Goal: Task Accomplishment & Management: Manage account settings

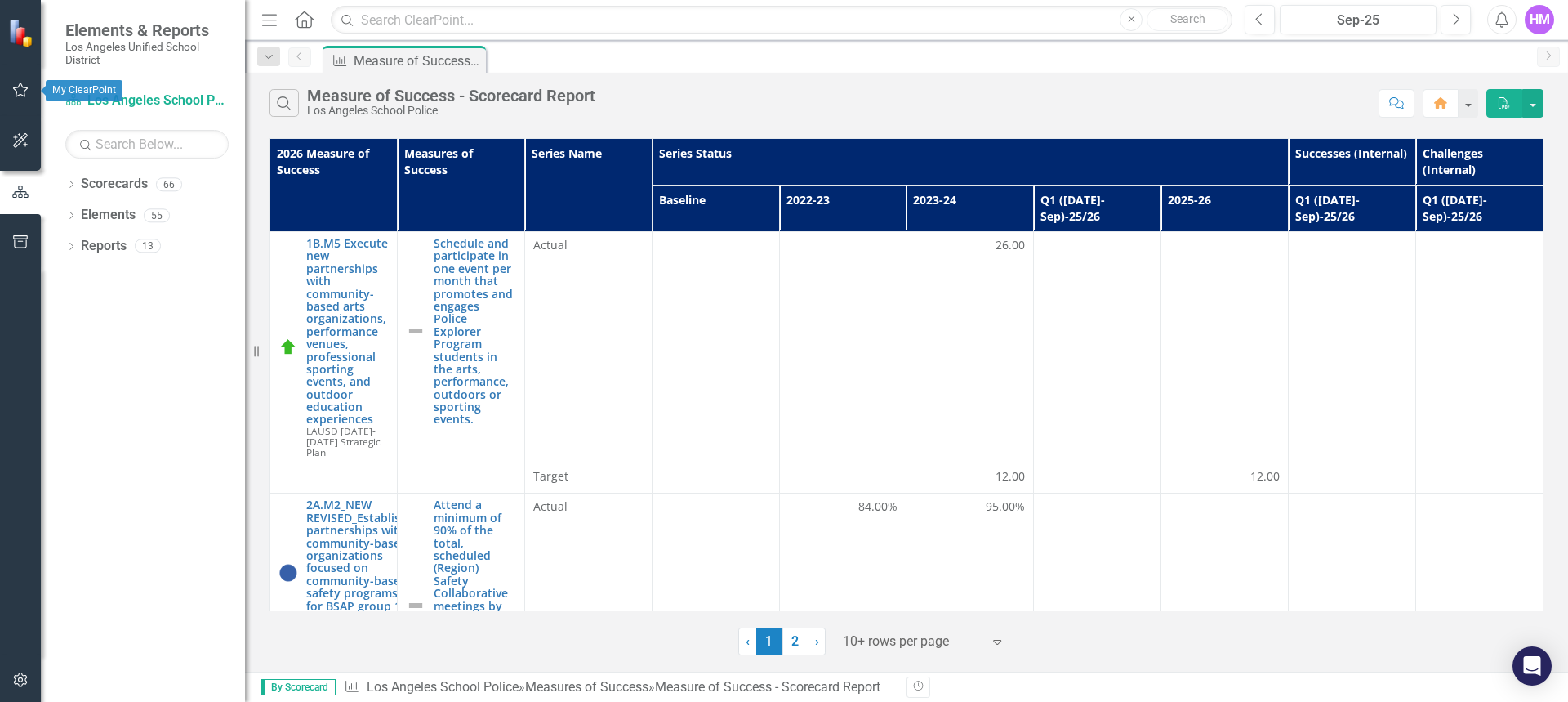
click at [19, 83] on button "button" at bounding box center [21, 90] width 36 height 34
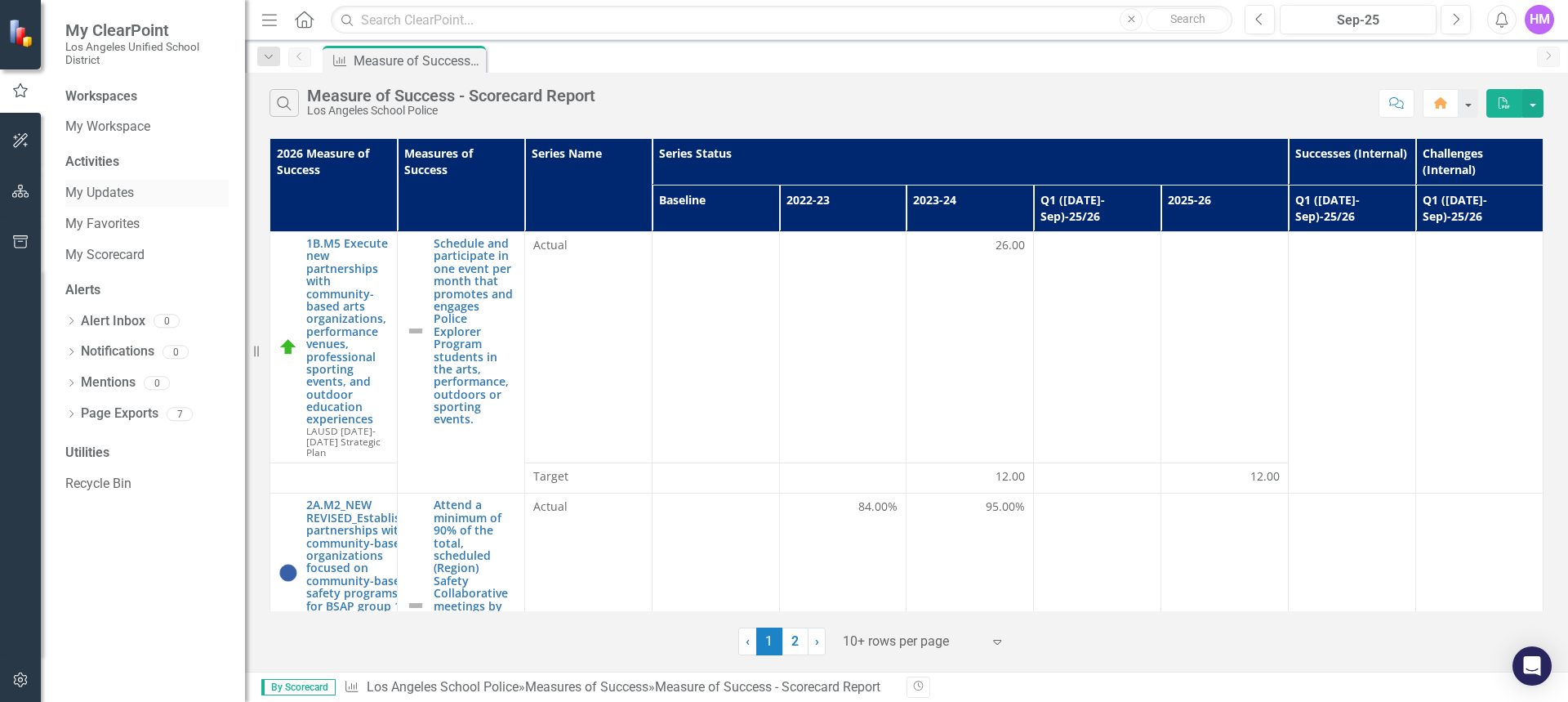
click at [105, 187] on link "My Updates" at bounding box center [146, 193] width 163 height 19
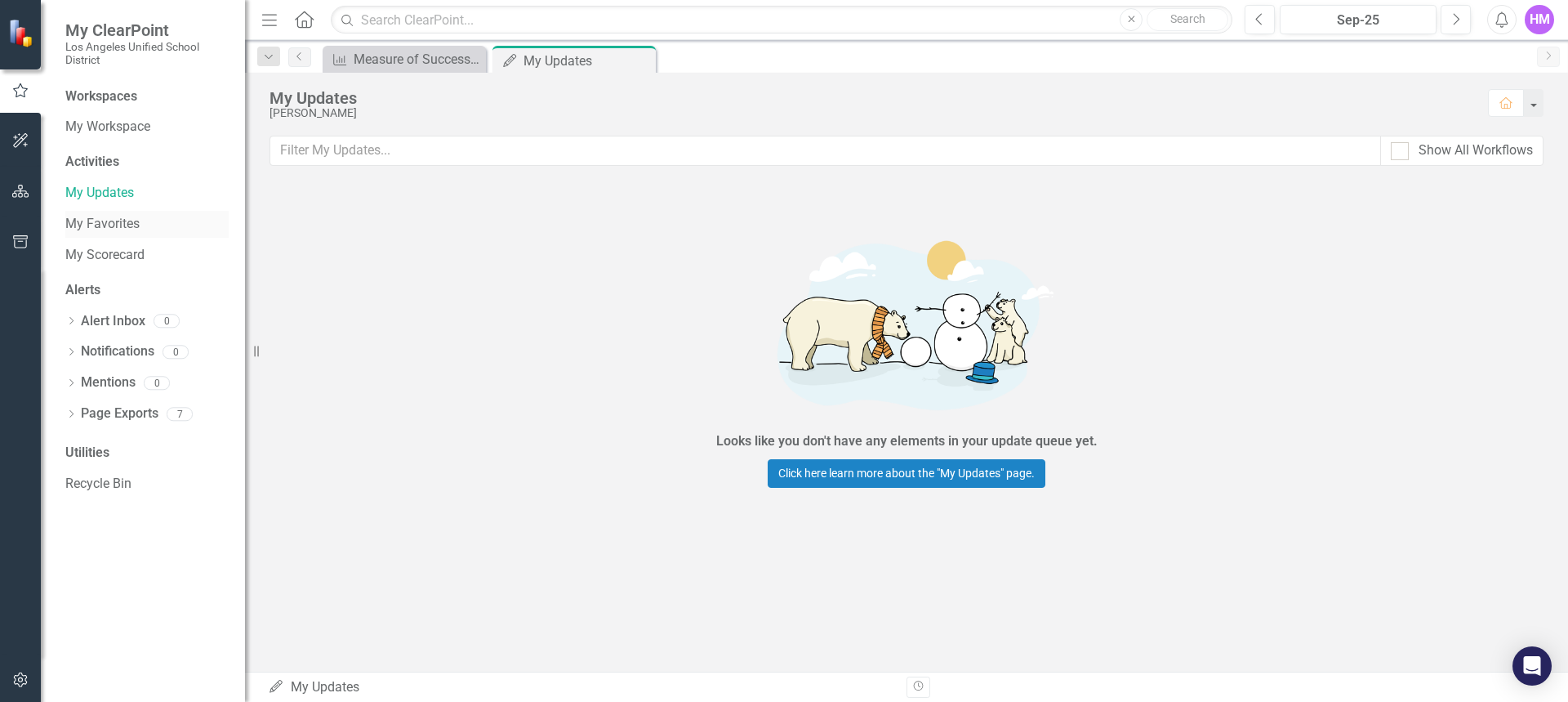
click at [113, 227] on link "My Favorites" at bounding box center [146, 224] width 163 height 19
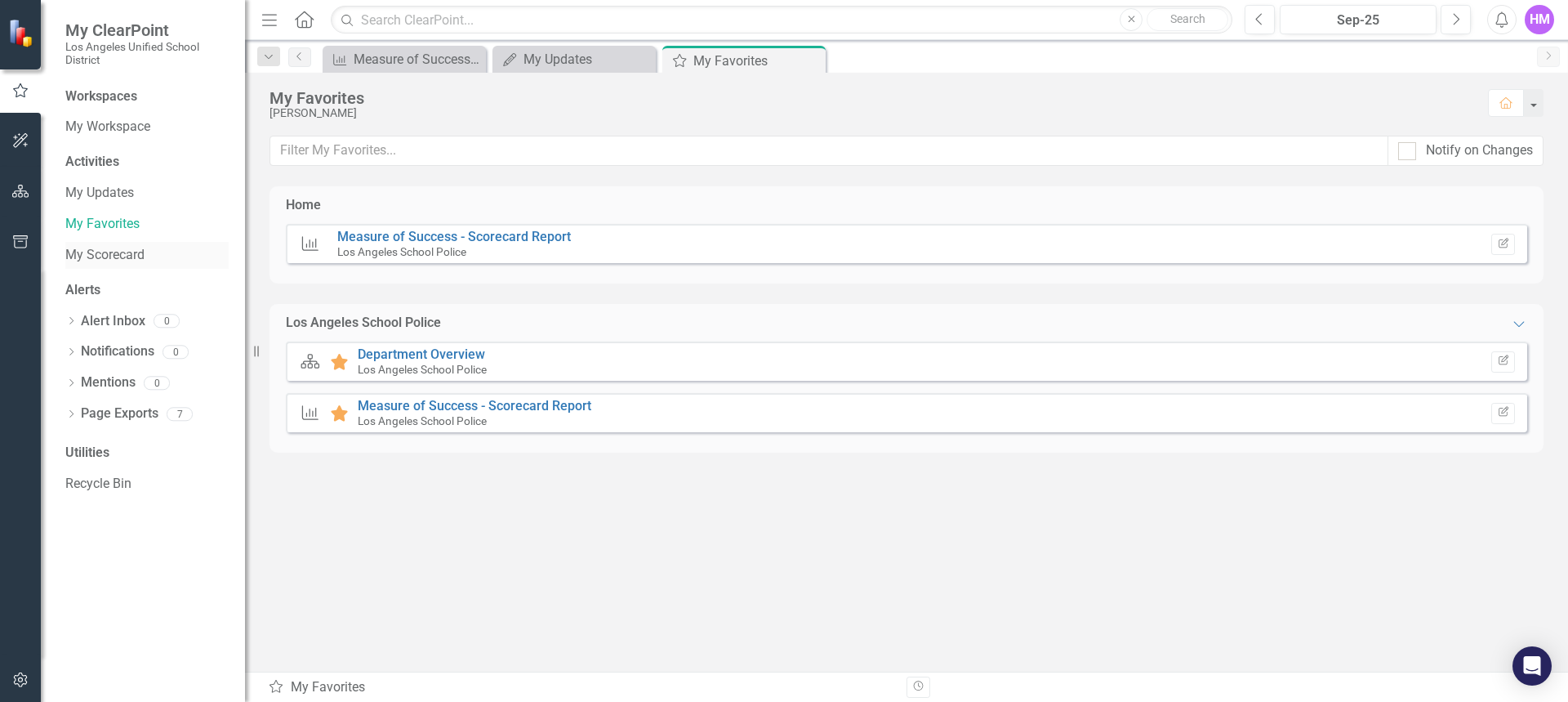
click at [108, 249] on link "My Scorecard" at bounding box center [146, 255] width 163 height 19
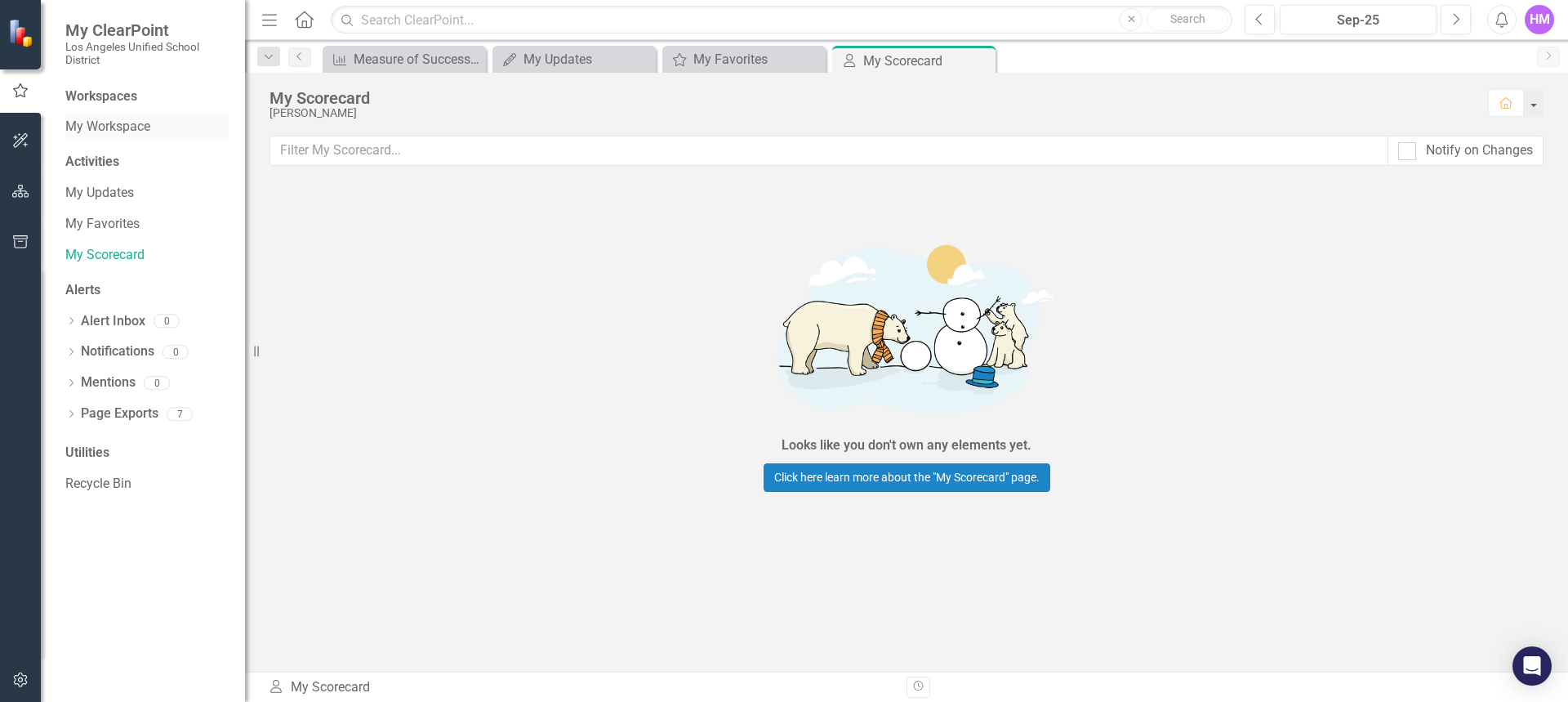
click at [127, 120] on link "My Workspace" at bounding box center [146, 127] width 163 height 19
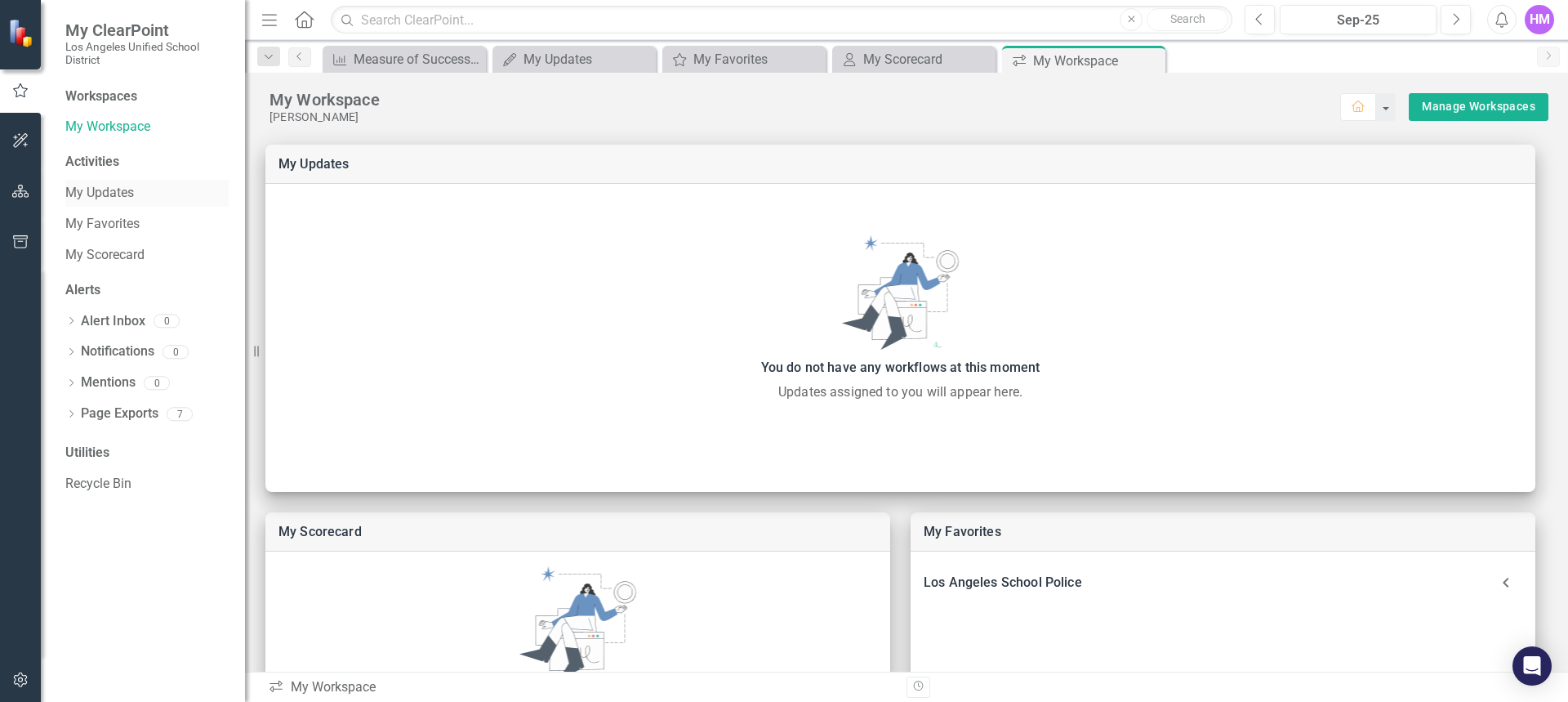
click at [111, 195] on link "My Updates" at bounding box center [146, 193] width 163 height 19
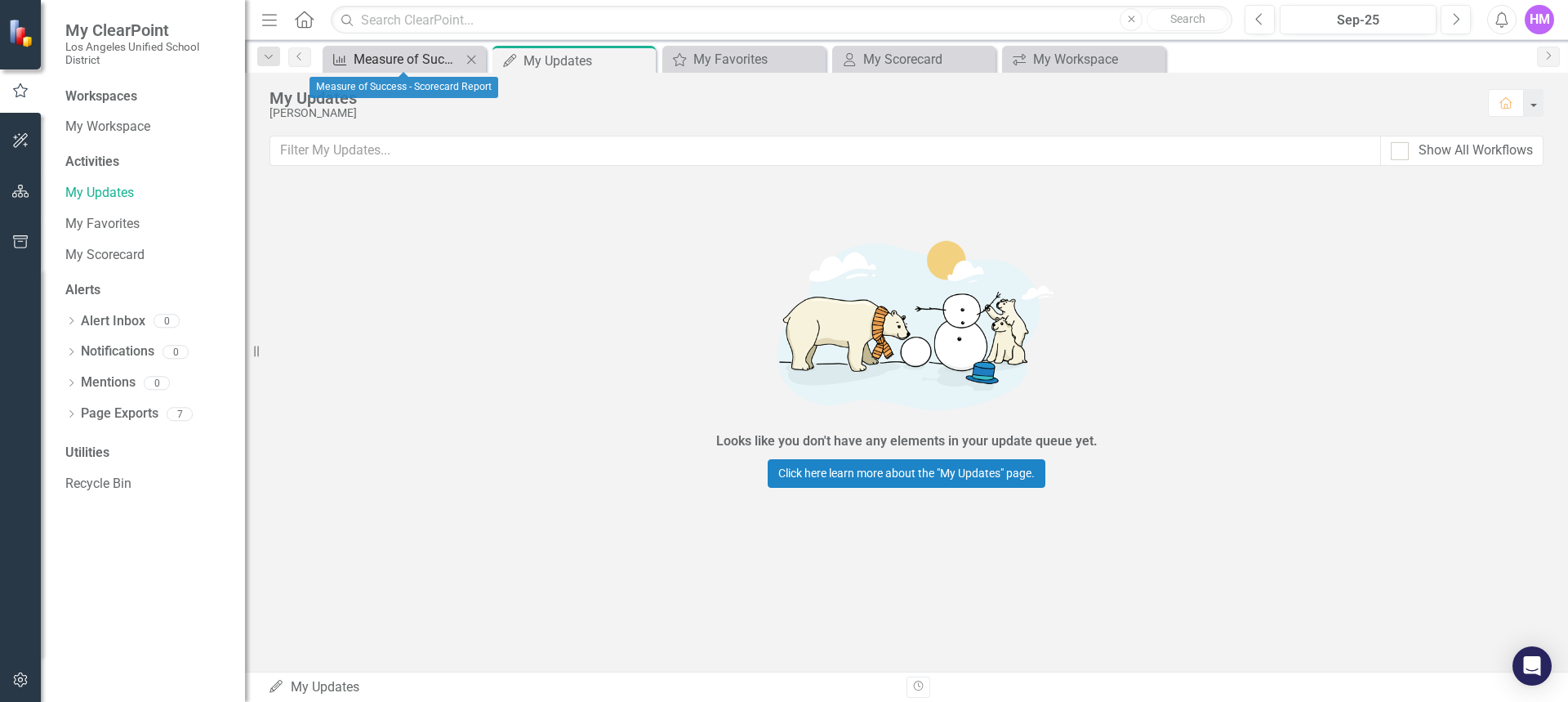
click at [448, 67] on div "Measure of Success - Scorecard Report" at bounding box center [407, 59] width 108 height 21
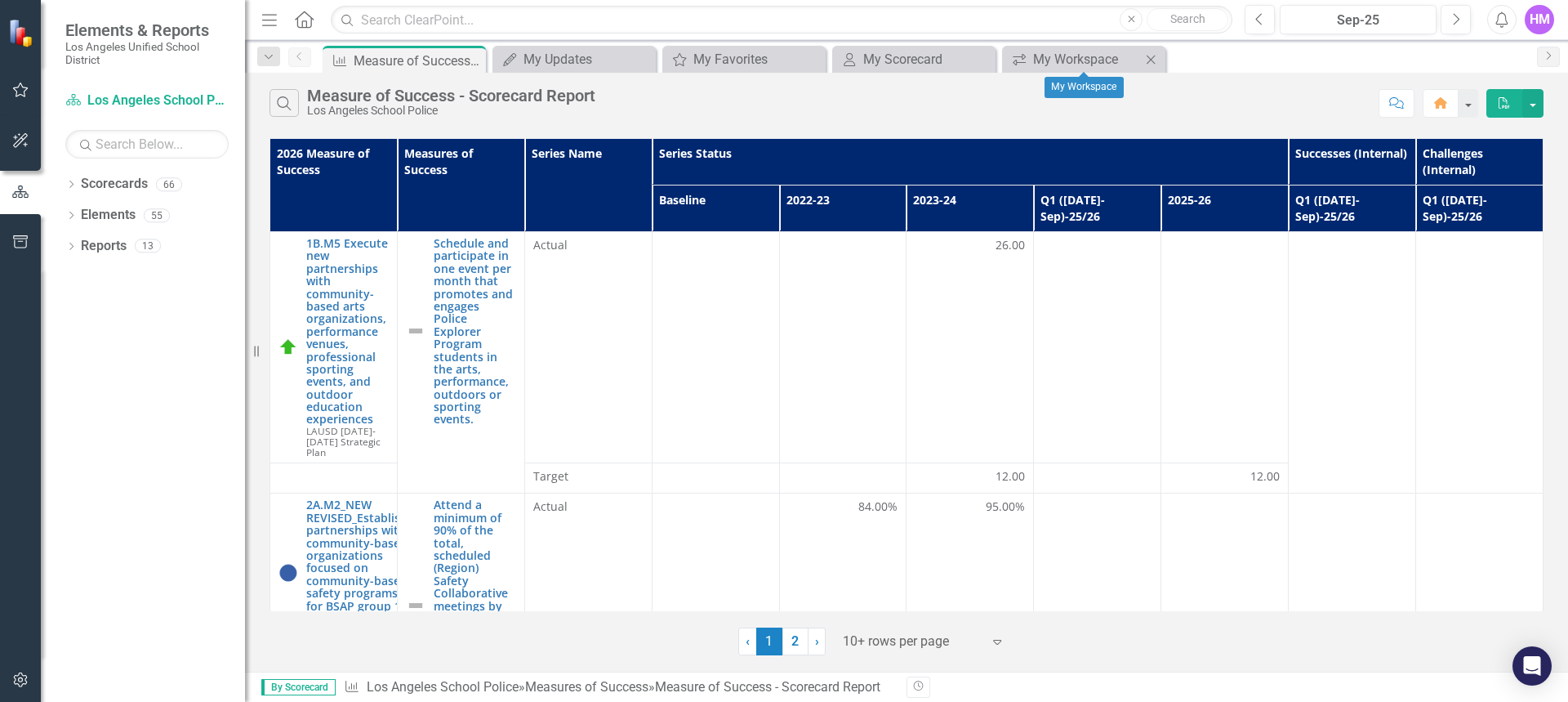
click at [1150, 64] on icon "Close" at bounding box center [1151, 60] width 17 height 13
click at [981, 58] on icon at bounding box center [981, 59] width 9 height 9
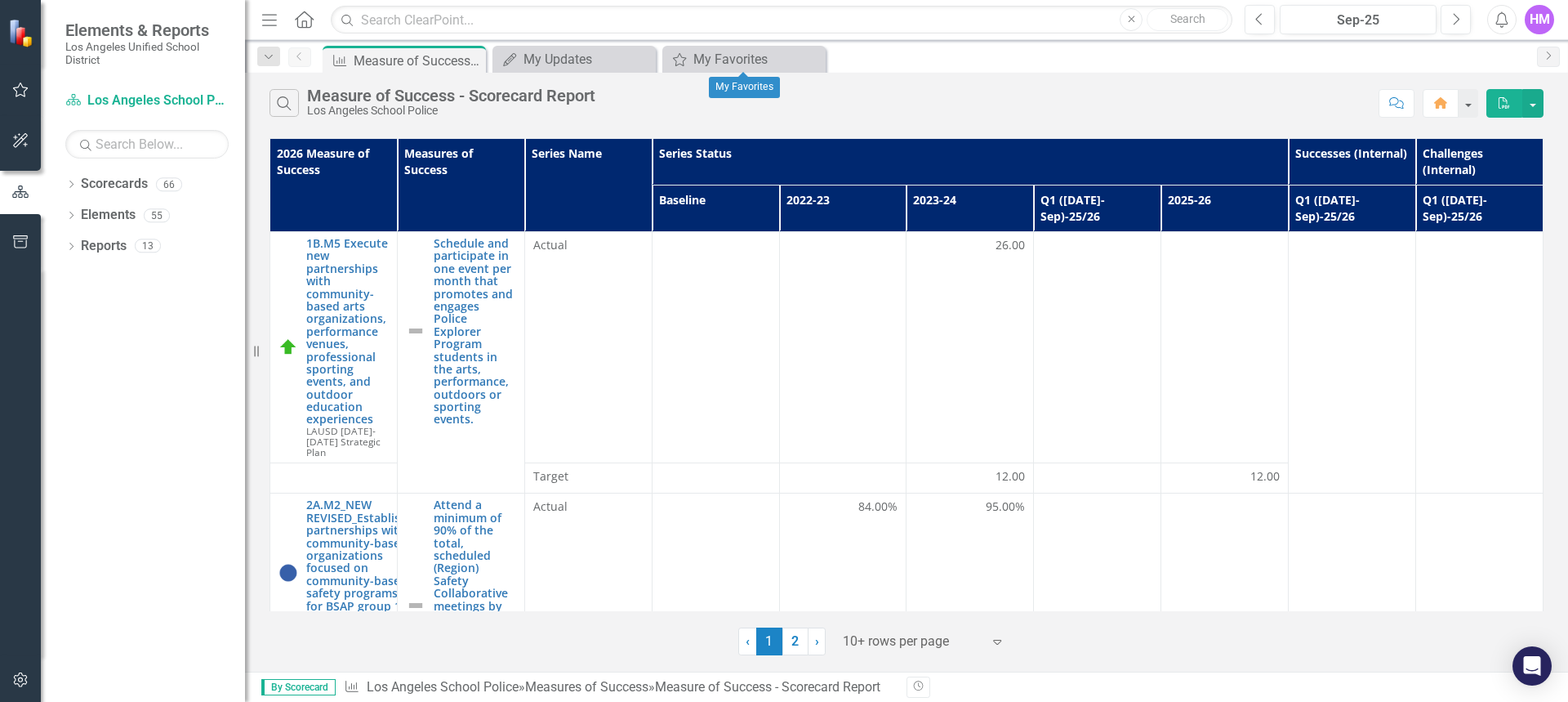
drag, startPoint x: 812, startPoint y: 56, endPoint x: 797, endPoint y: 55, distance: 15.0
click at [0, 0] on icon "Close" at bounding box center [0, 0] width 0 height 0
click at [636, 63] on icon "Close" at bounding box center [641, 60] width 17 height 13
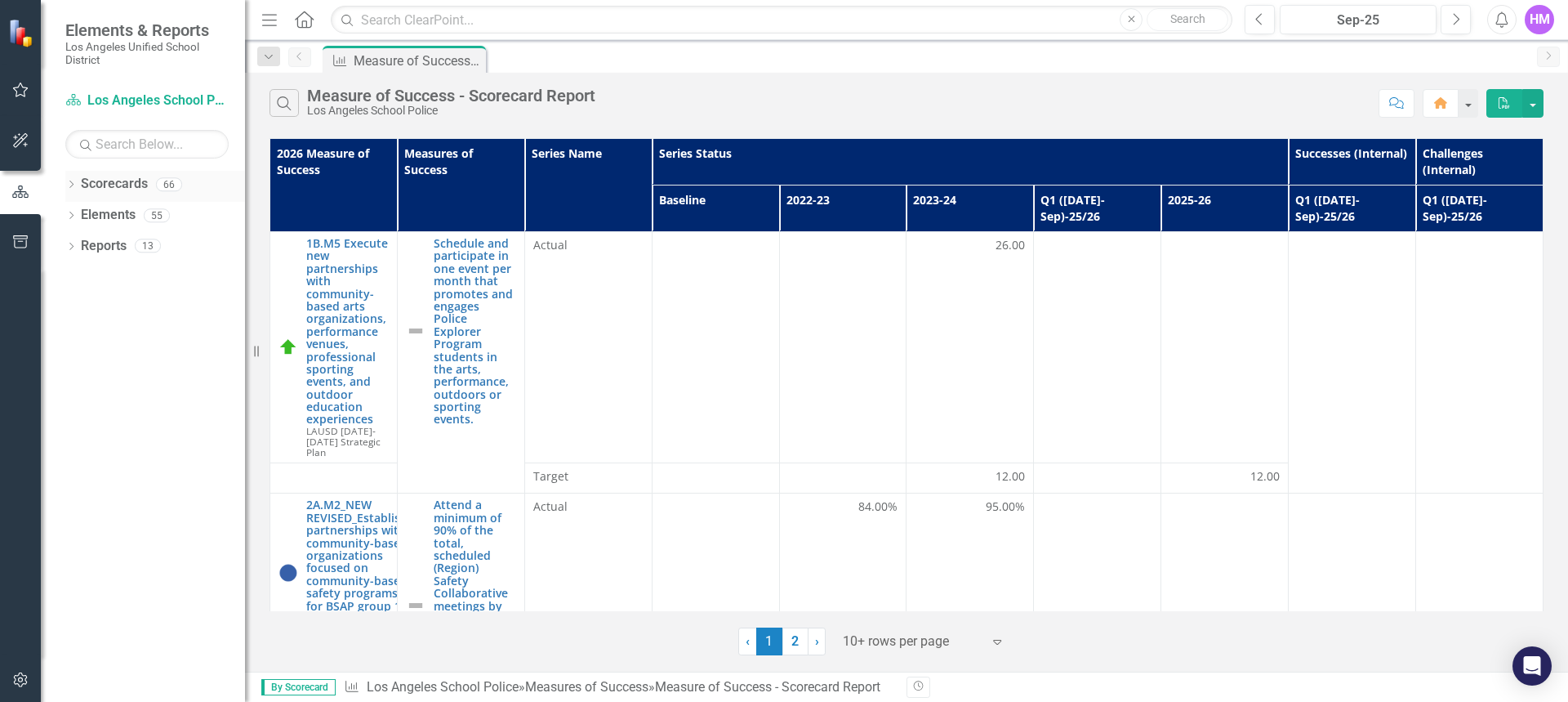
click at [103, 194] on link "Scorecards" at bounding box center [114, 184] width 67 height 19
click at [78, 188] on div "Dropdown Scorecards 66" at bounding box center [155, 186] width 180 height 31
click at [68, 188] on icon "Dropdown" at bounding box center [71, 185] width 12 height 9
click at [116, 185] on link "Scorecards" at bounding box center [114, 184] width 67 height 19
click at [18, 86] on icon "button" at bounding box center [21, 90] width 17 height 13
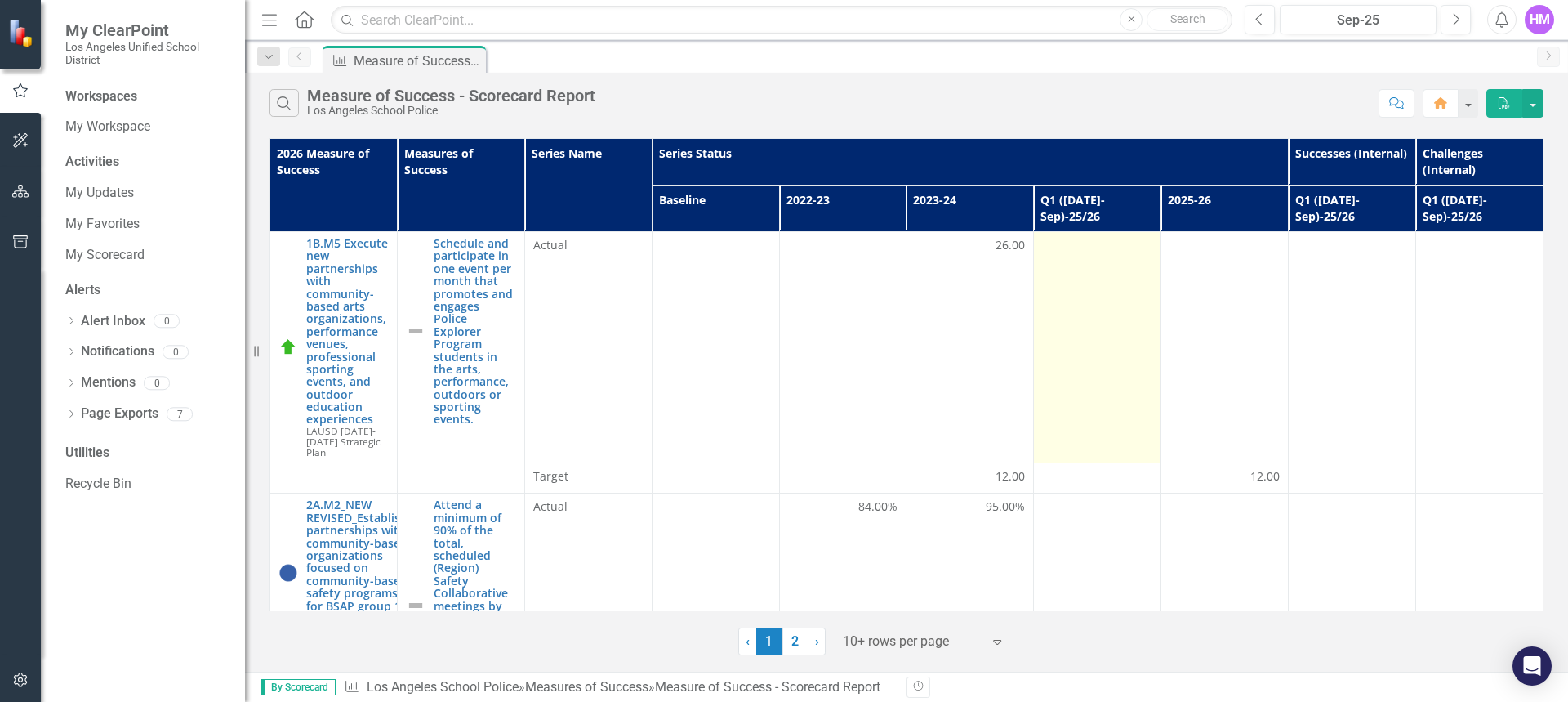
click at [1102, 320] on td at bounding box center [1098, 347] width 127 height 231
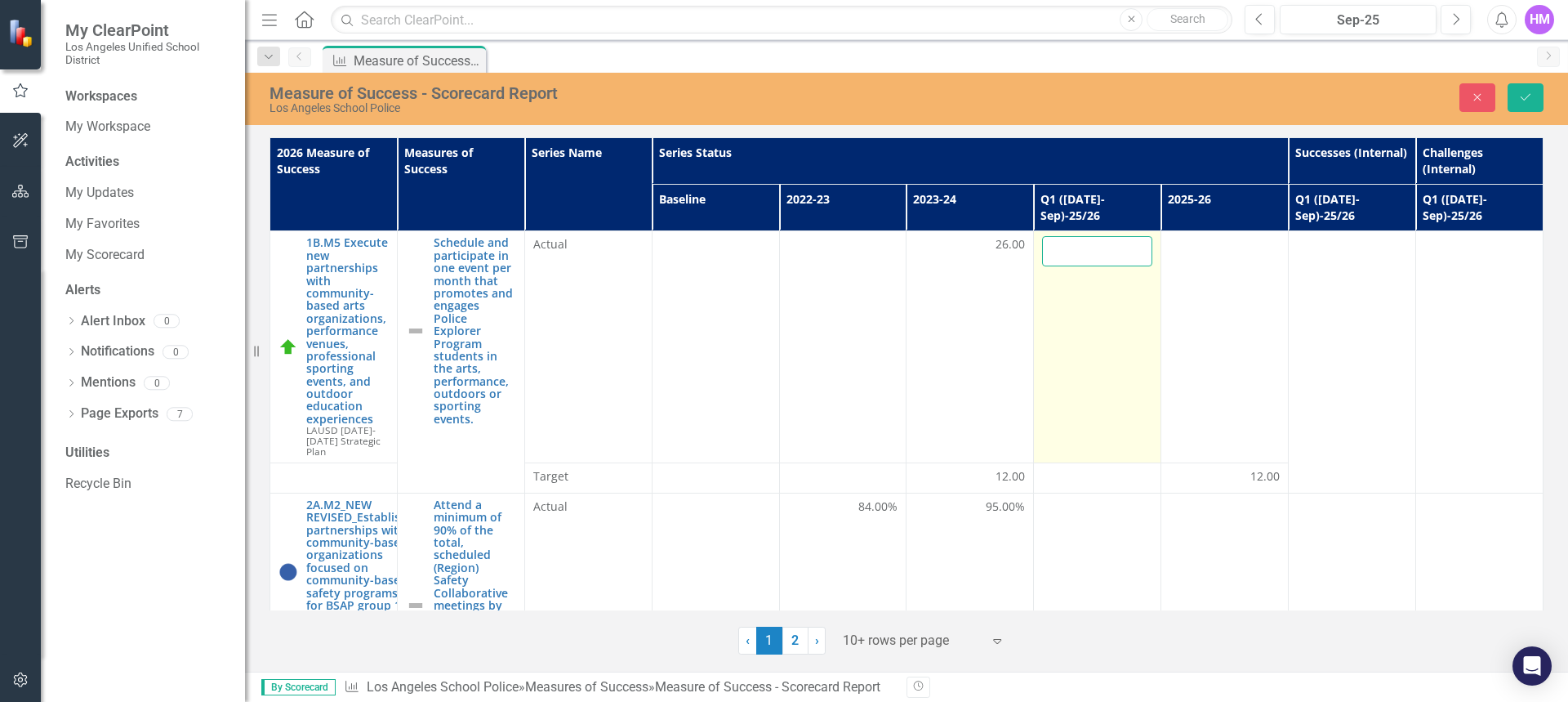
click at [1076, 240] on input "number" at bounding box center [1097, 251] width 110 height 31
type input "-1"
click at [1125, 242] on input "-1" at bounding box center [1097, 251] width 110 height 31
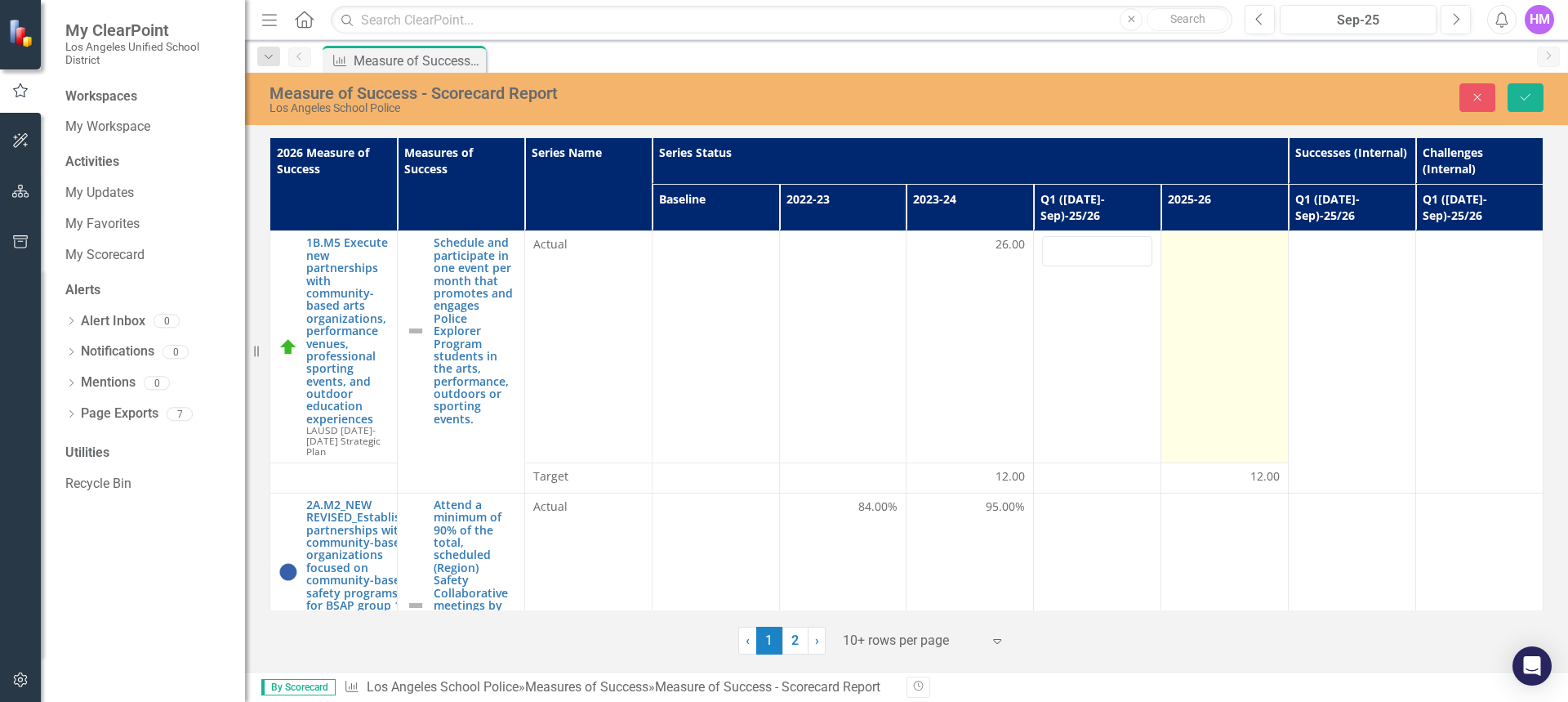
click at [1208, 313] on td at bounding box center [1225, 346] width 127 height 231
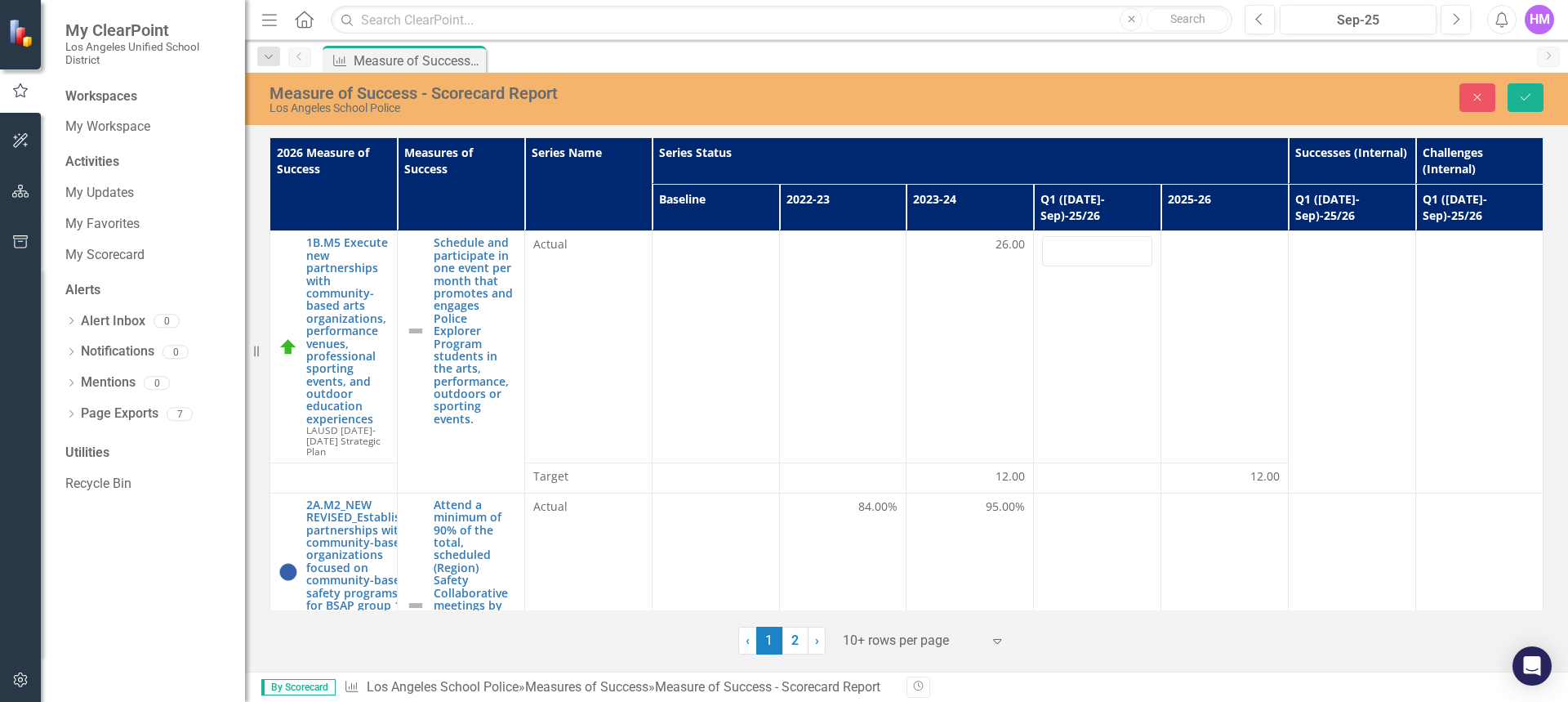
click at [1543, 14] on div "HM" at bounding box center [1540, 20] width 30 height 30
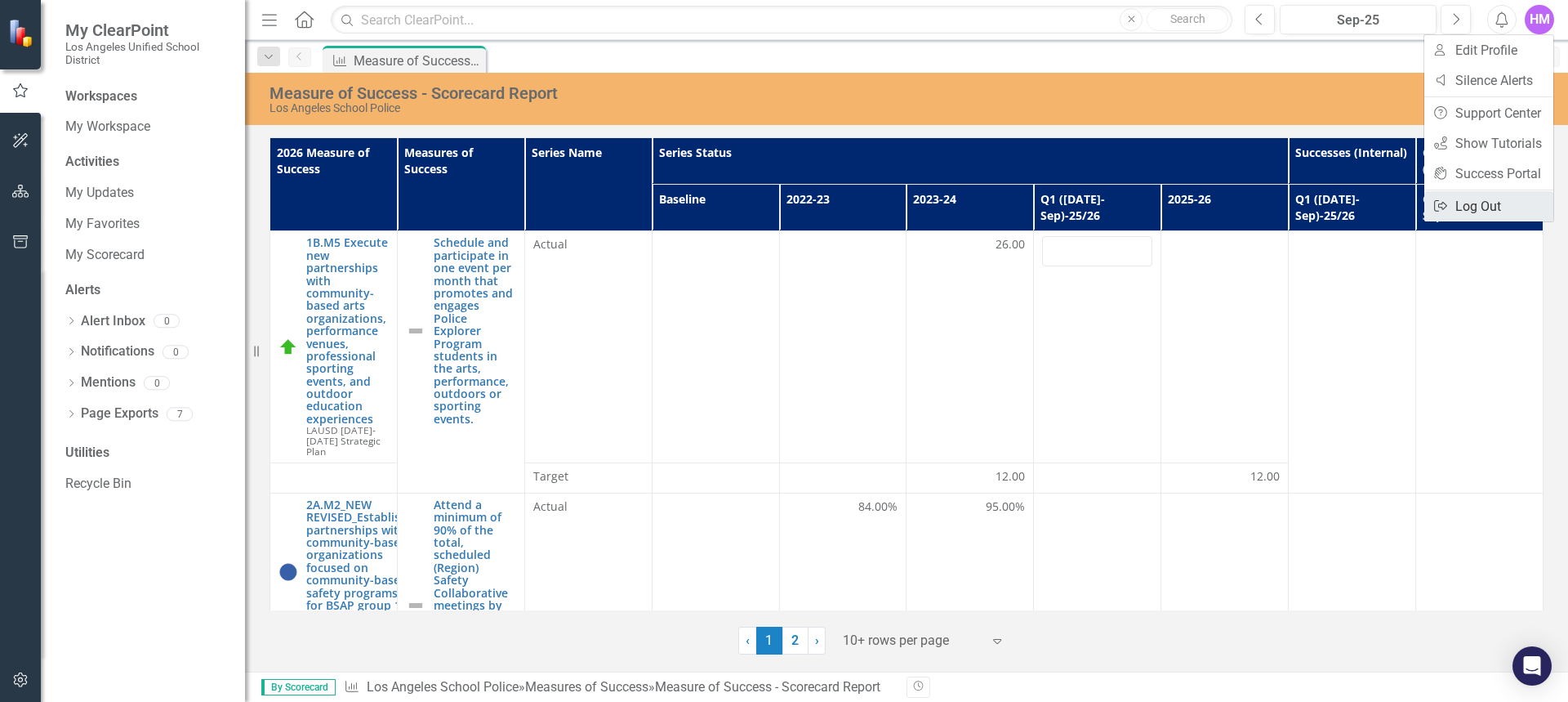
click at [1481, 213] on link "Logout Log Out" at bounding box center [1489, 206] width 129 height 31
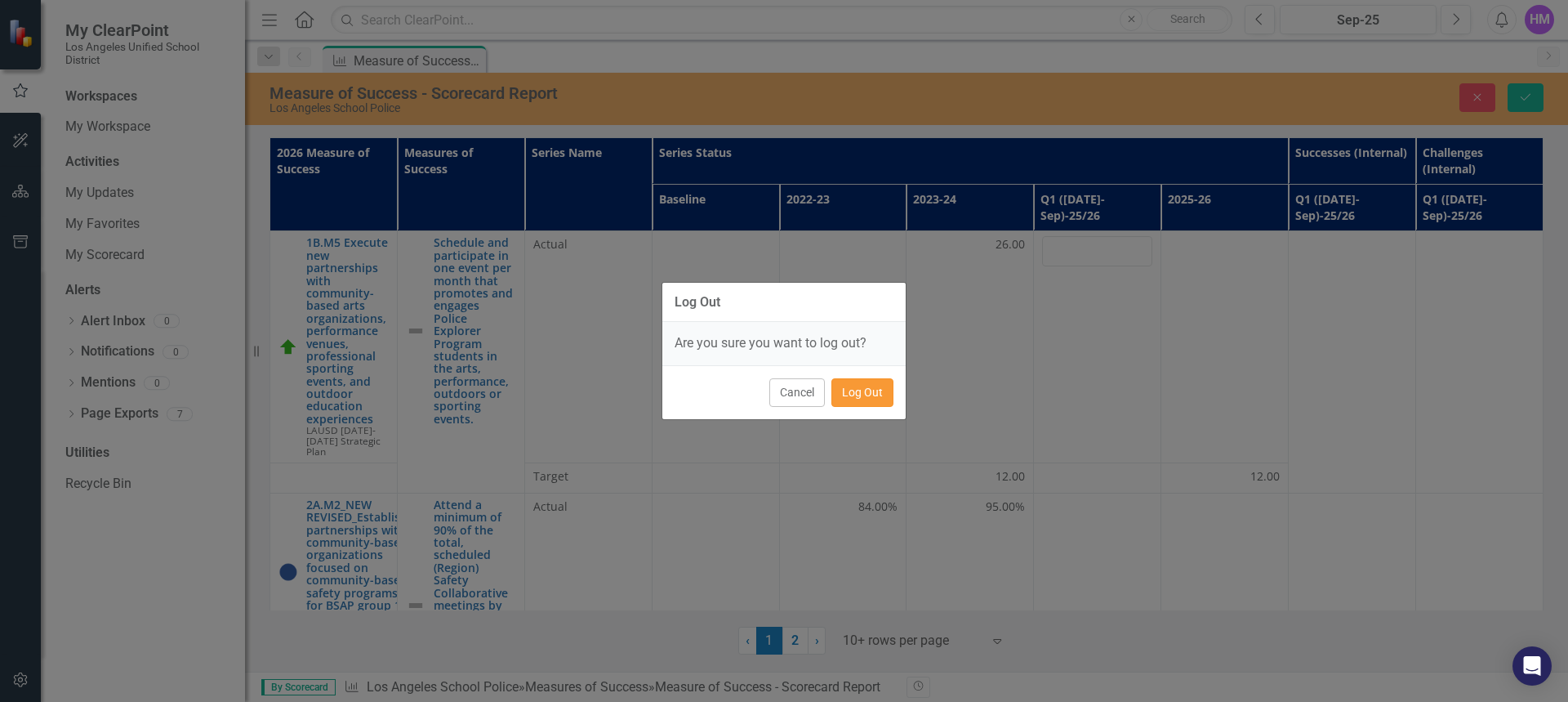
click at [856, 386] on button "Log Out" at bounding box center [862, 392] width 62 height 29
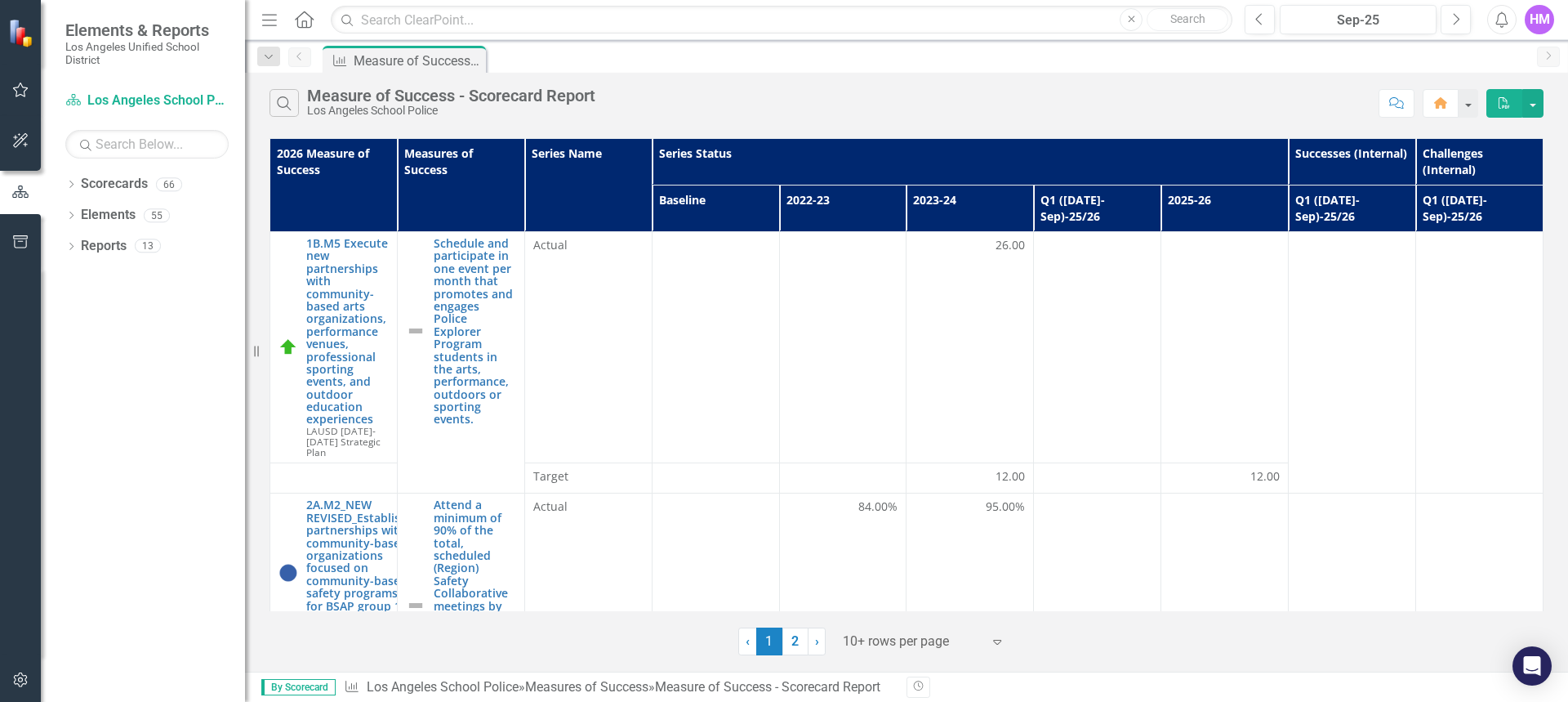
click at [1534, 17] on div "HM" at bounding box center [1540, 20] width 30 height 30
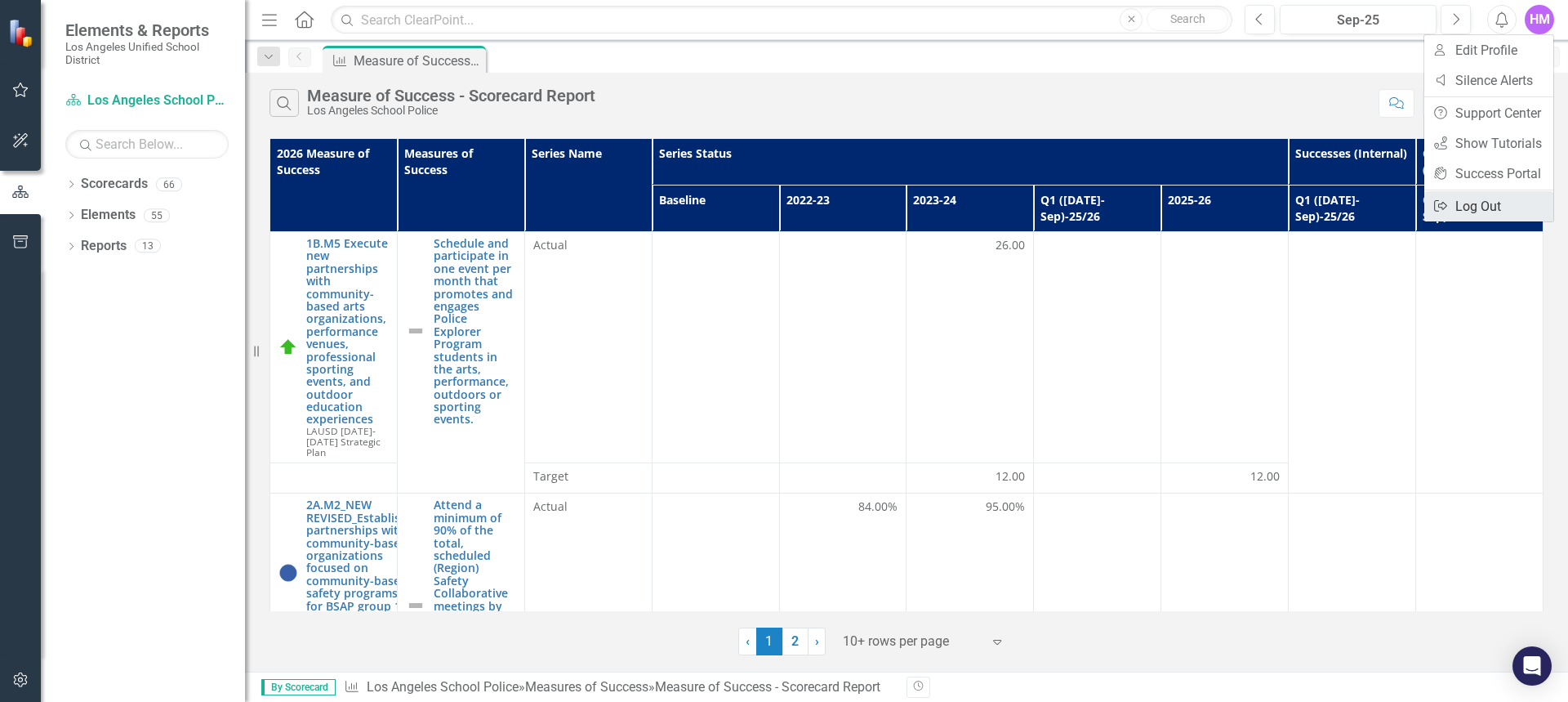
click at [1479, 195] on link "Logout Log Out" at bounding box center [1489, 206] width 129 height 31
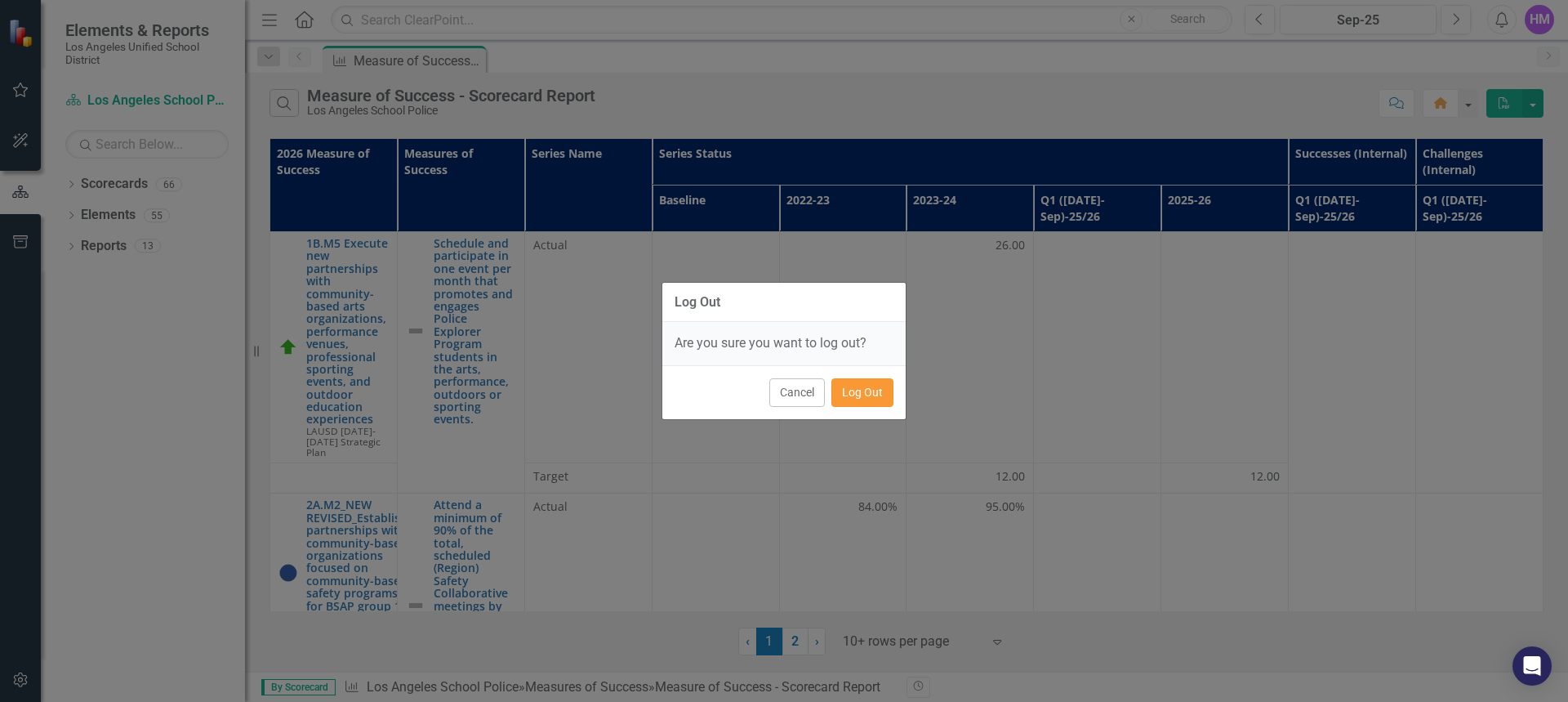
click at [866, 392] on button "Log Out" at bounding box center [862, 392] width 62 height 29
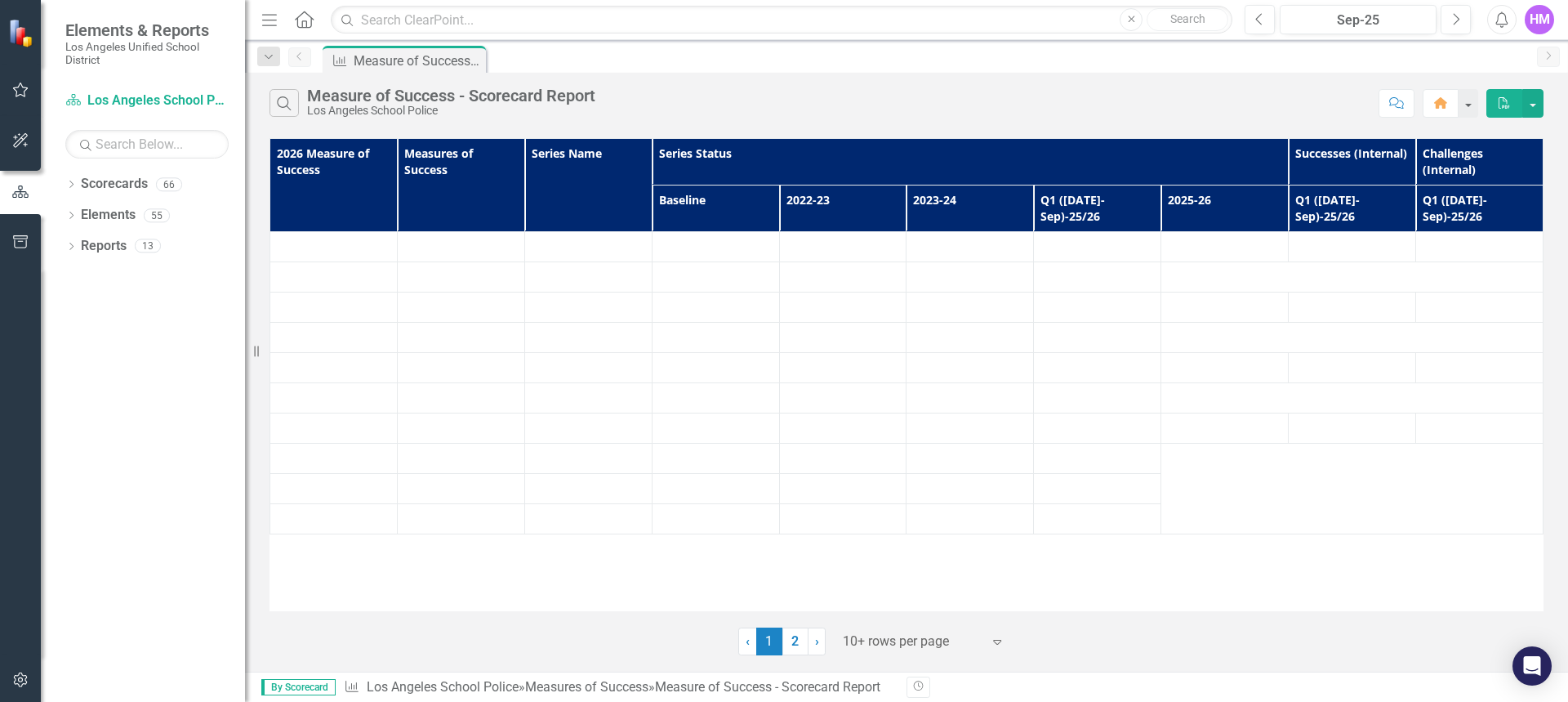
click at [1541, 19] on div "HM" at bounding box center [1540, 20] width 30 height 30
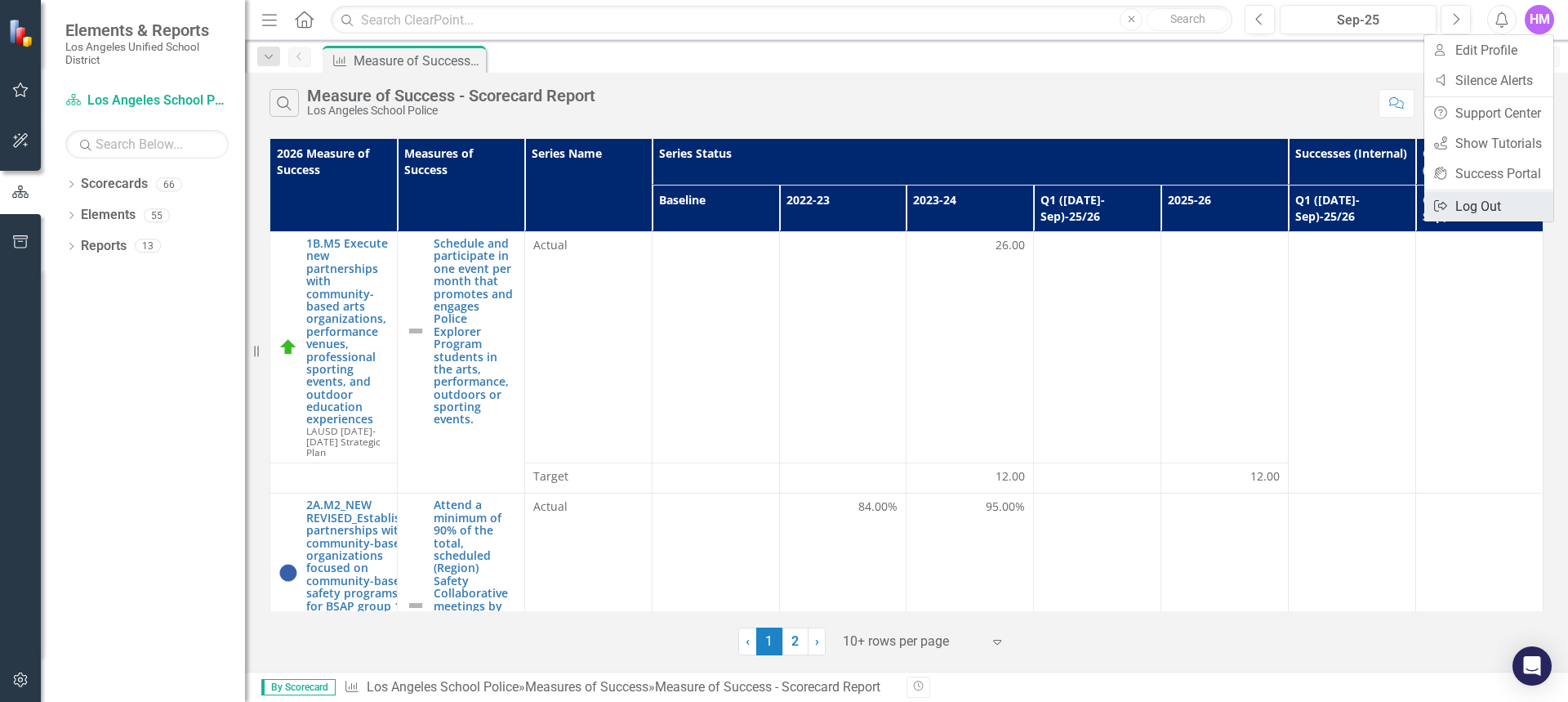
click at [1463, 207] on link "Logout Log Out" at bounding box center [1489, 206] width 129 height 31
